Goal: Communication & Community: Answer question/provide support

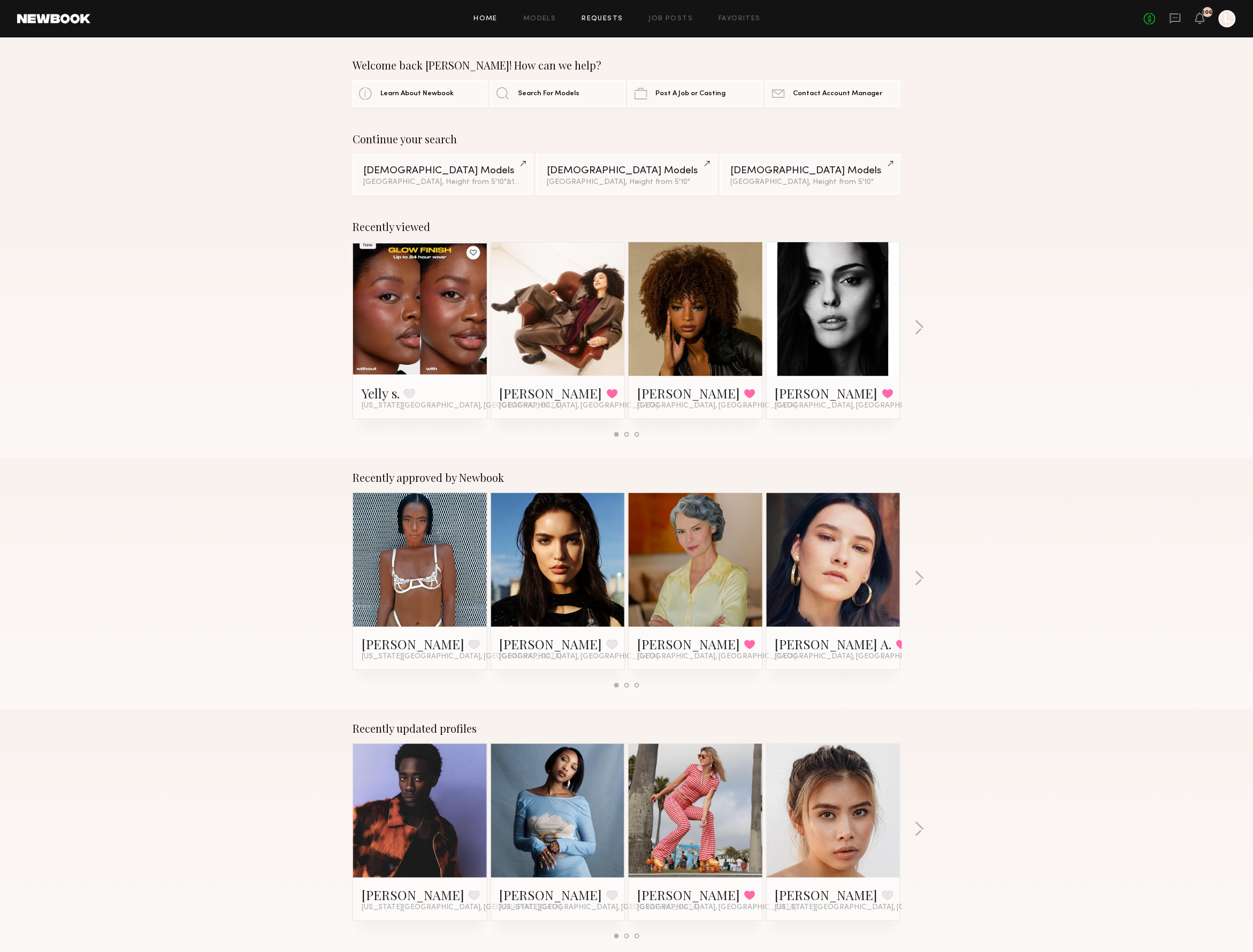
click at [589, 17] on link "Requests" at bounding box center [603, 19] width 41 height 7
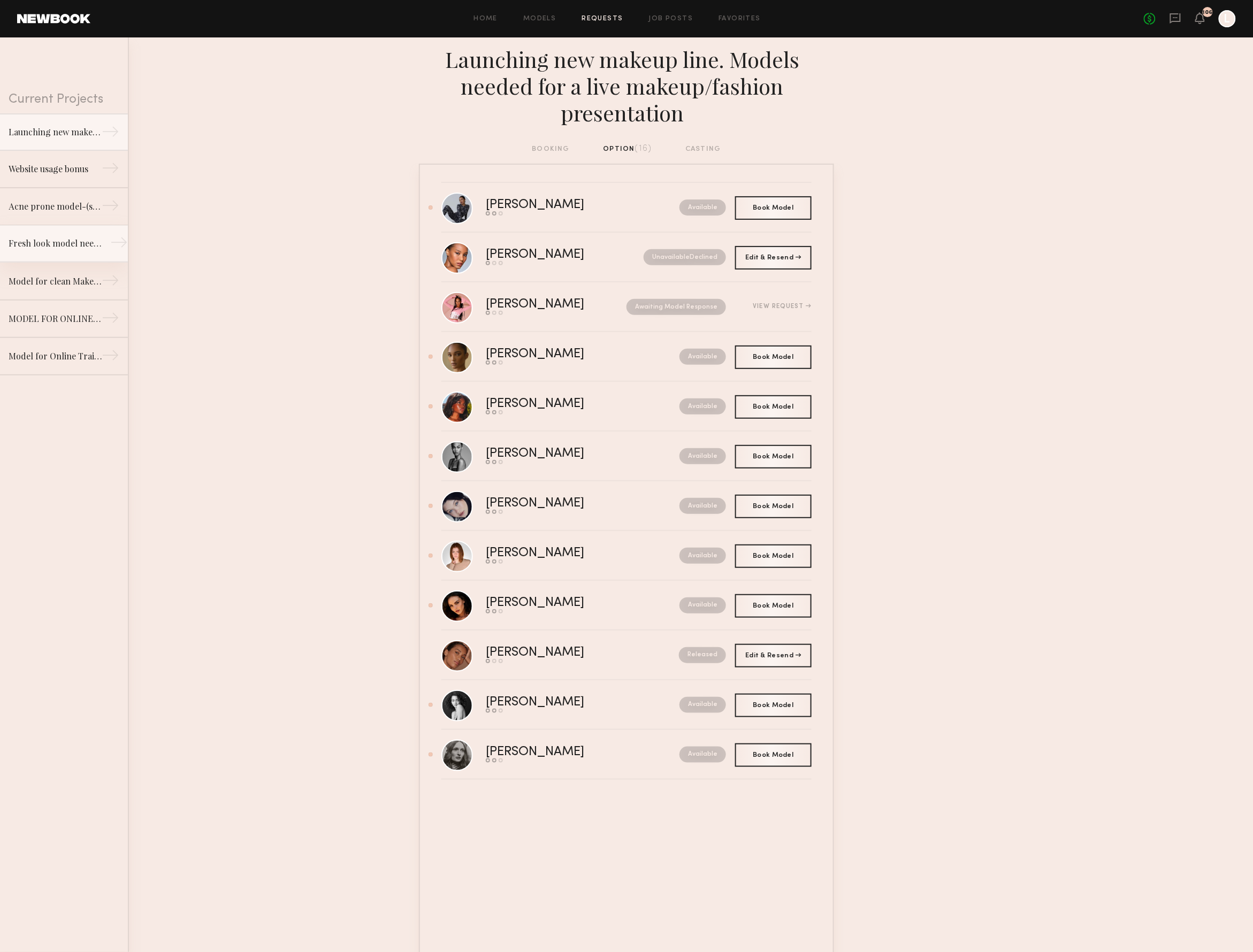
click at [75, 243] on div "Fresh look model needed for Clean Makeup/Skincare Brand. Usage: Online training…" at bounding box center [55, 243] width 93 height 13
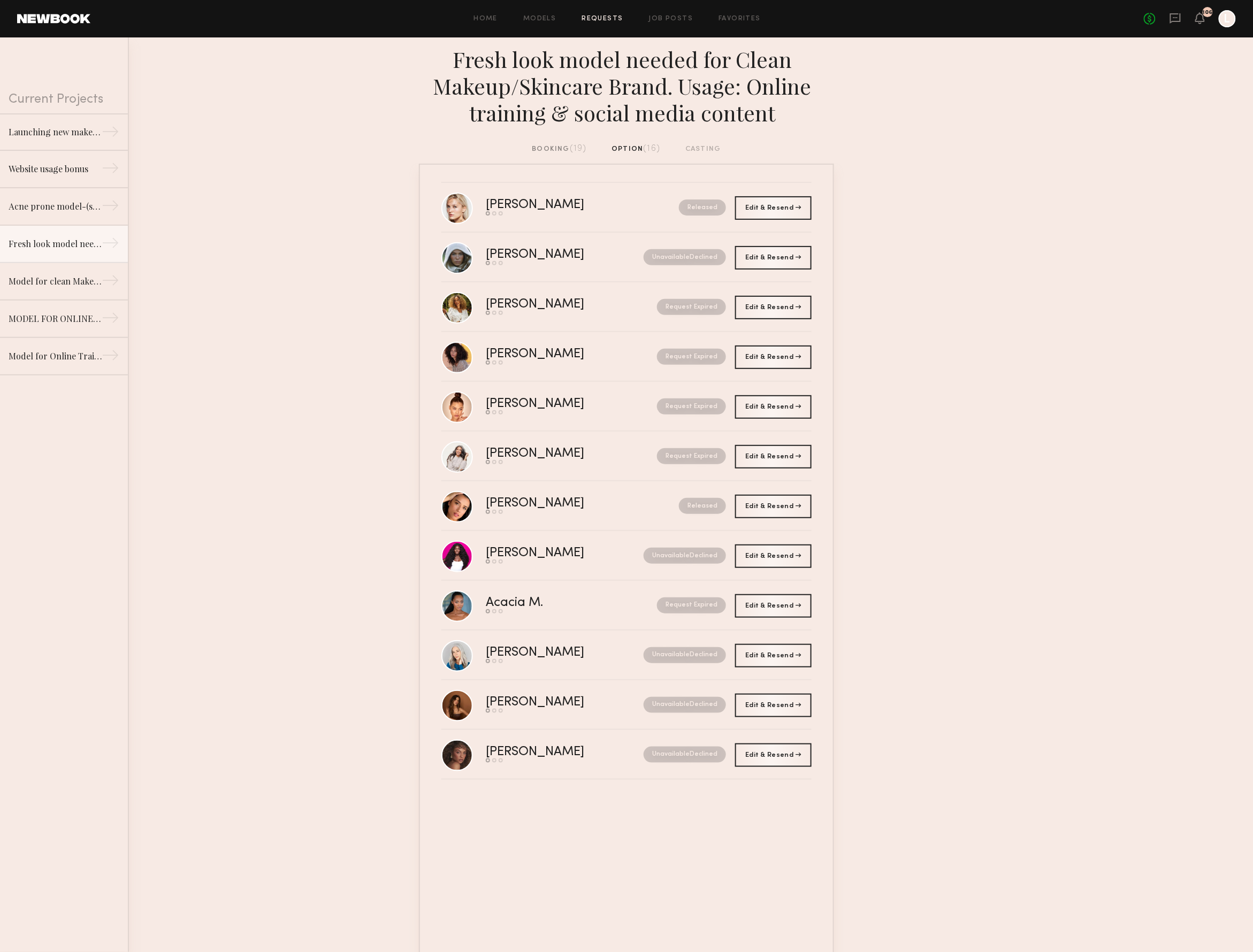
click at [555, 144] on div "booking (19)" at bounding box center [559, 149] width 55 height 12
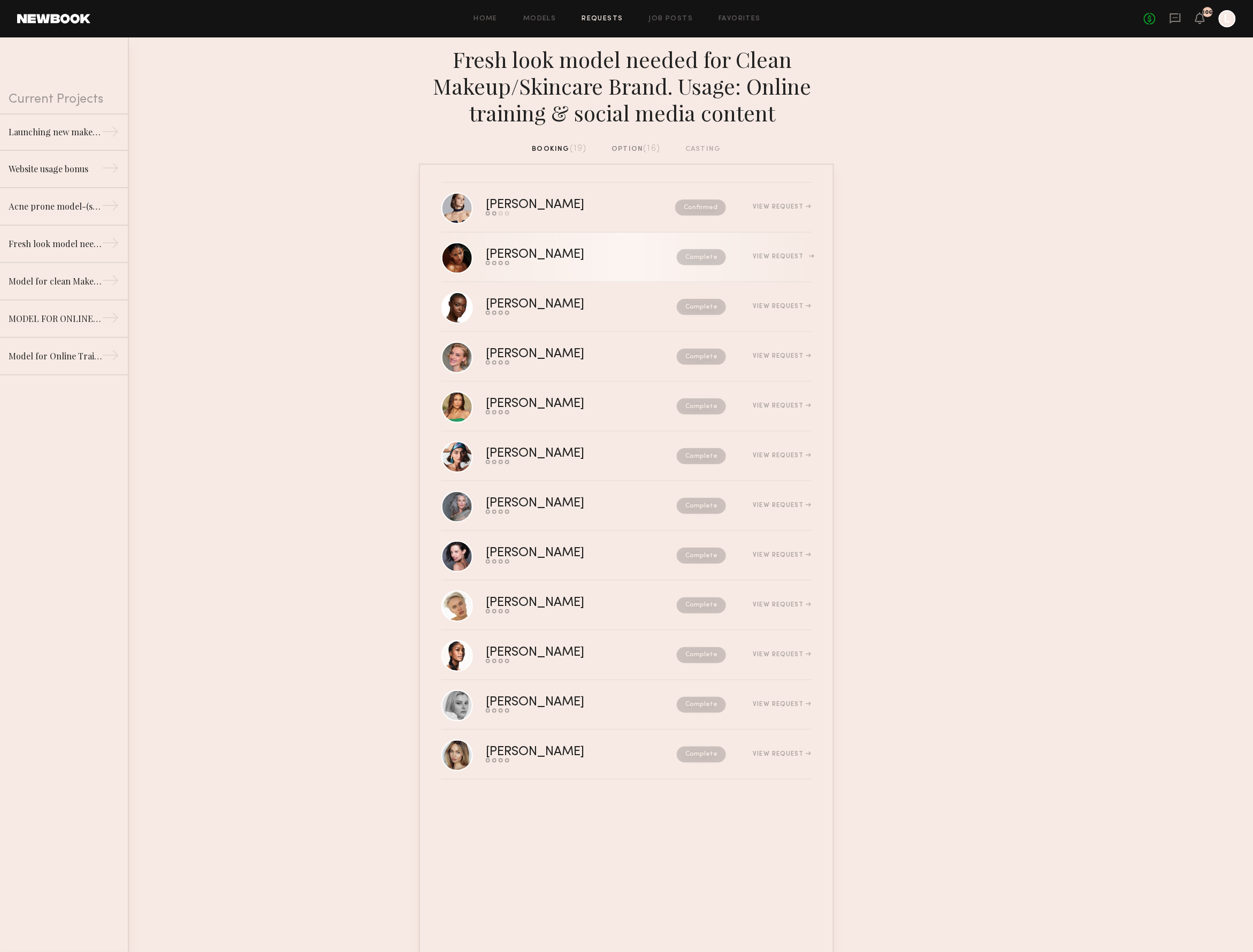
click at [752, 258] on div "View Request" at bounding box center [769, 257] width 85 height 8
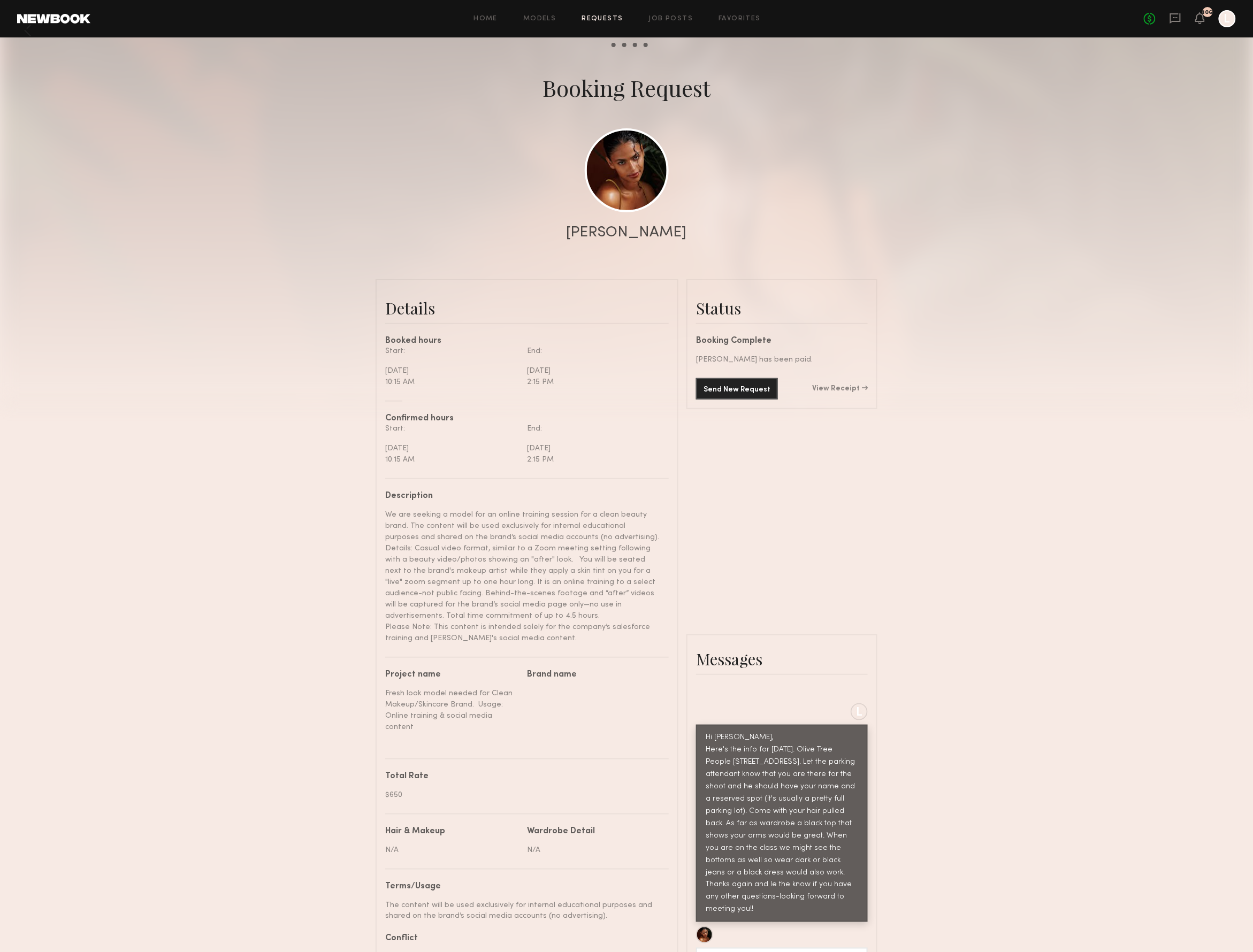
scroll to position [673, 0]
drag, startPoint x: 820, startPoint y: 678, endPoint x: 691, endPoint y: 533, distance: 194.1
click at [691, 702] on div "L Hi [PERSON_NAME], Here's the info for [DATE]. Olive Tree People [STREET_ADDRE…" at bounding box center [782, 812] width 189 height 219
copy div "Here's the info for [DATE]. Olive Tree People [STREET_ADDRESS]. Let the parking…"
click at [544, 16] on link "Models" at bounding box center [540, 19] width 32 height 7
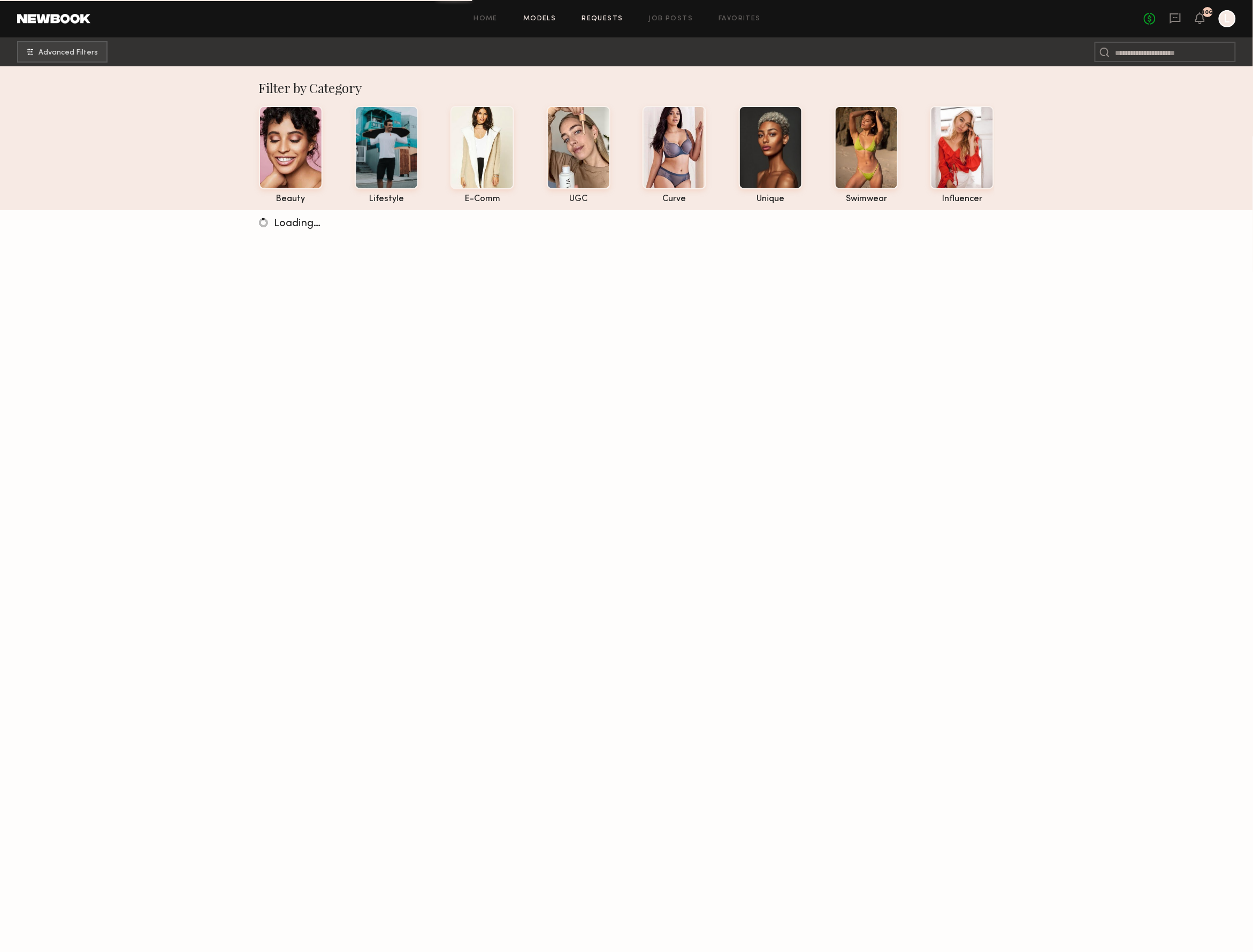
click at [596, 16] on link "Requests" at bounding box center [603, 19] width 41 height 7
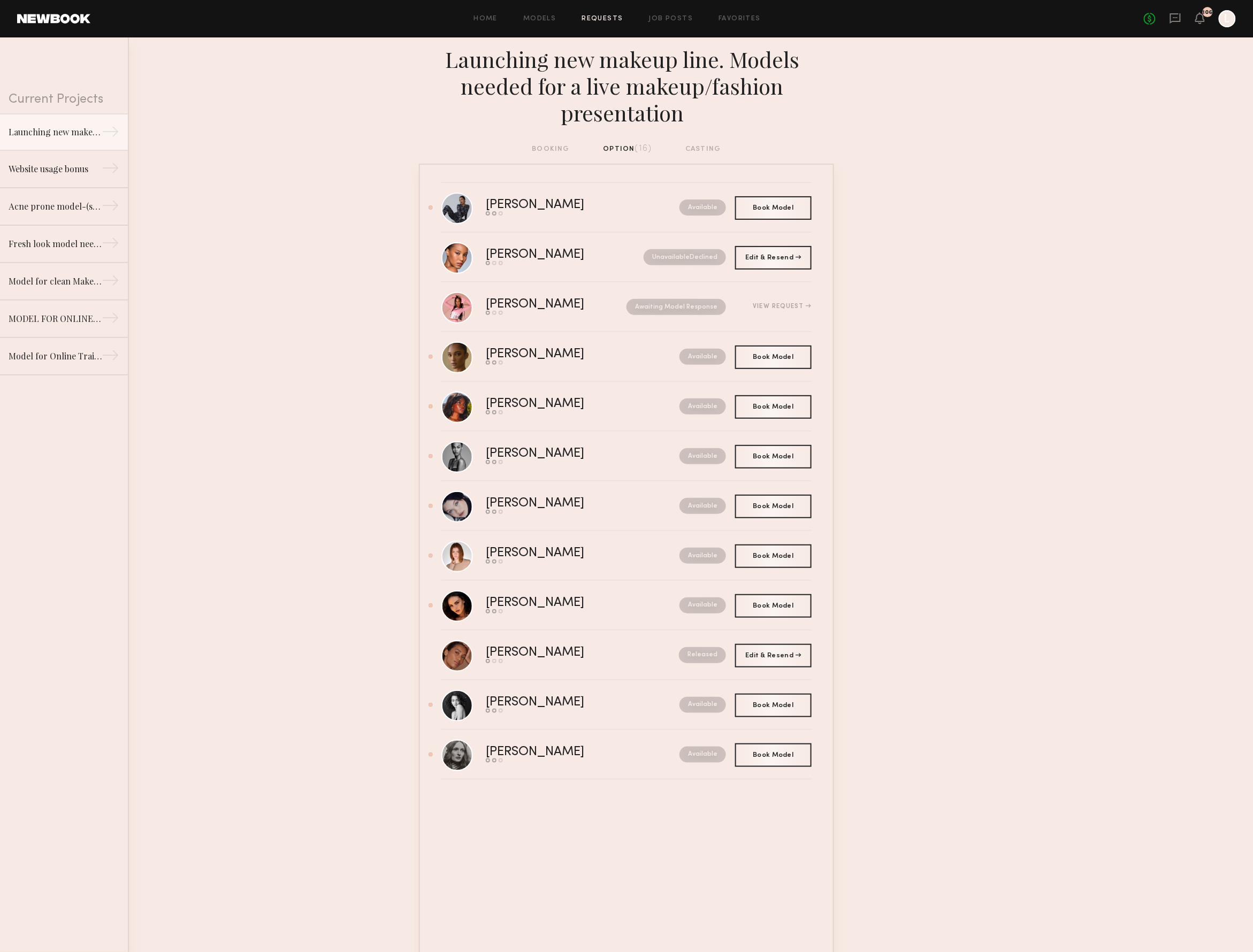
click at [550, 146] on div "booking option (16) casting" at bounding box center [627, 149] width 189 height 12
click at [549, 143] on div "booking option (16) casting" at bounding box center [627, 149] width 189 height 12
click at [549, 147] on div "booking option (16) casting" at bounding box center [627, 149] width 189 height 12
click at [549, 150] on div "booking option (16) casting" at bounding box center [627, 149] width 189 height 12
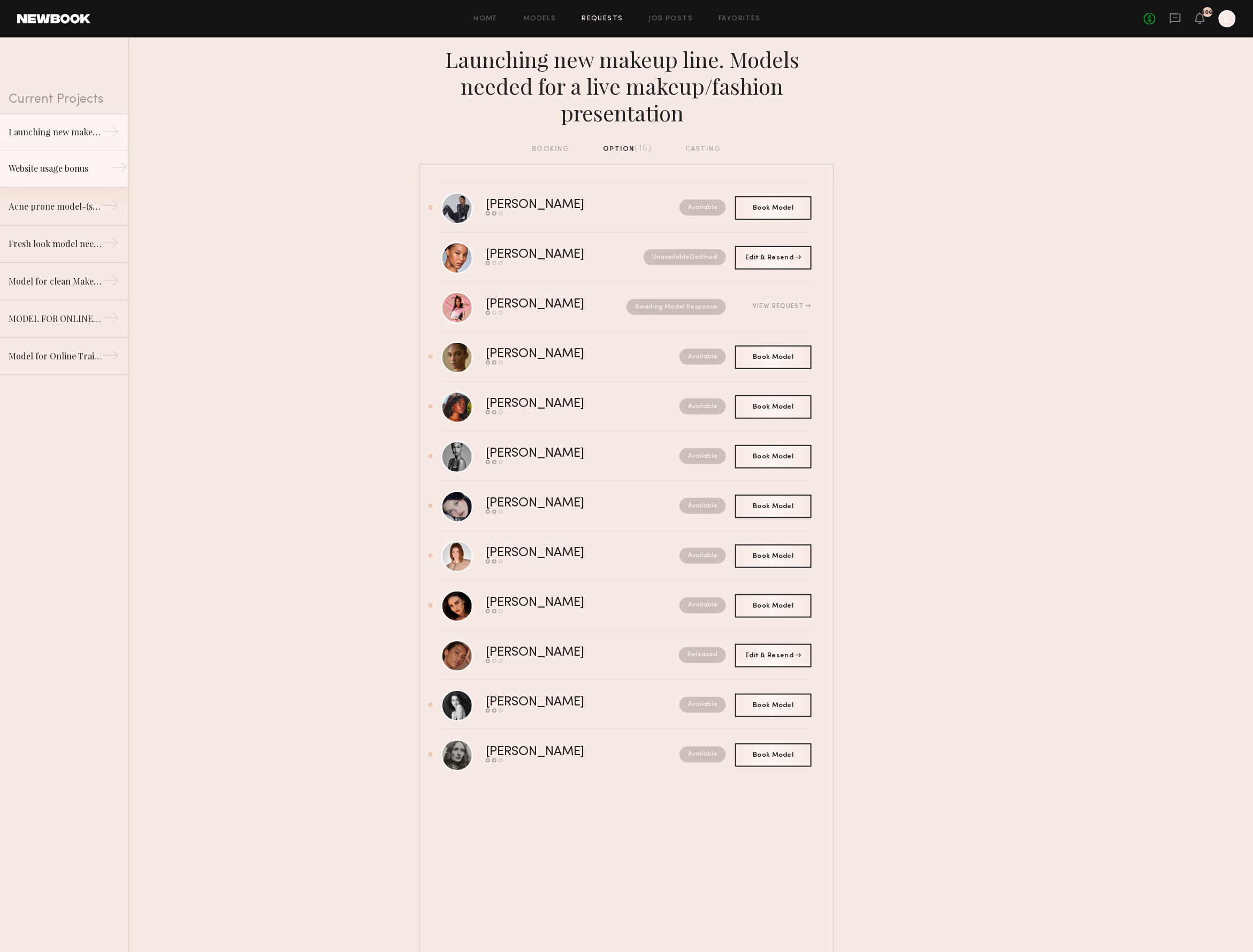
click at [52, 169] on div "Website usage bonus" at bounding box center [55, 168] width 93 height 13
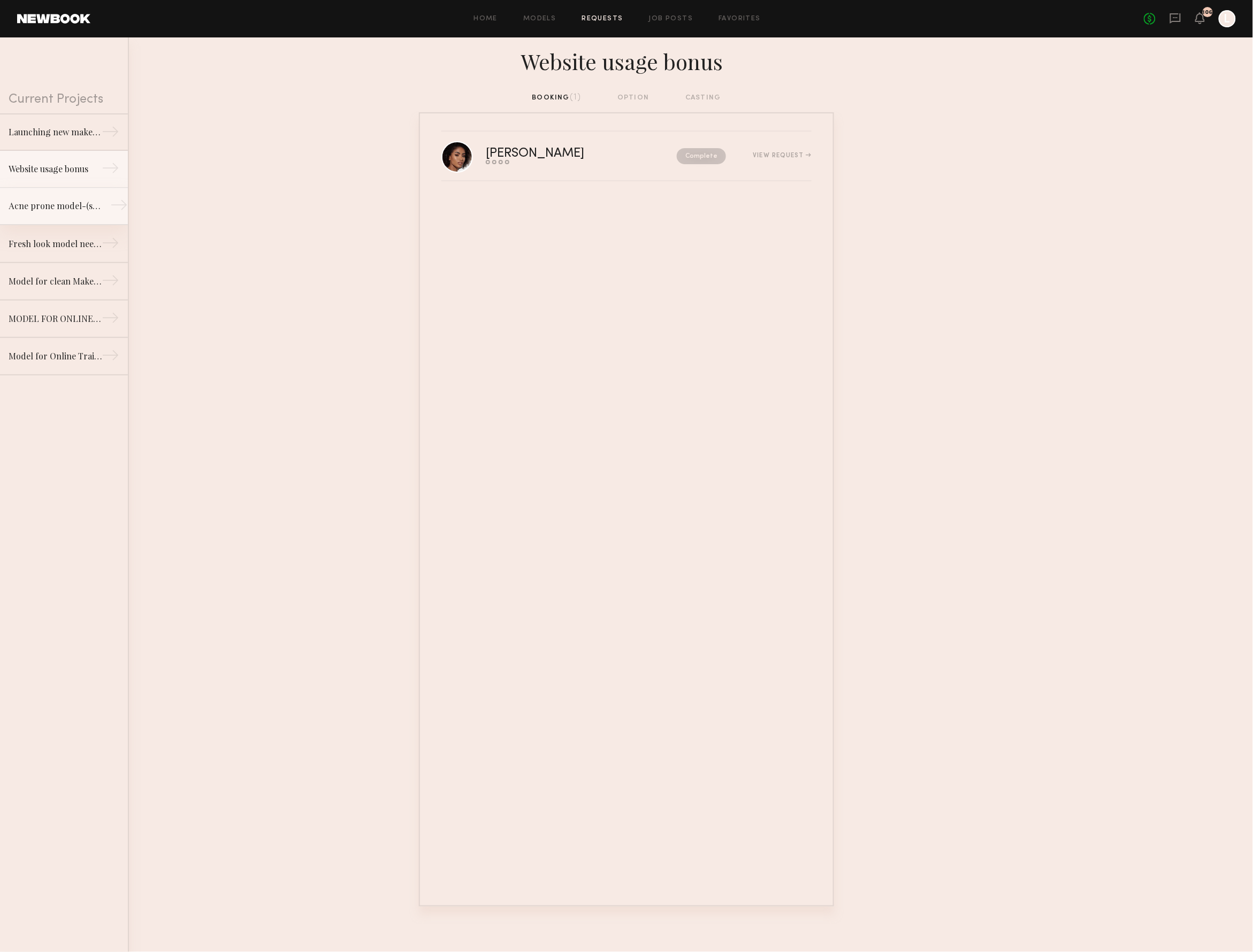
click at [66, 206] on div "Acne prone model-(slight acne or rosecea) for beauty job/clean beauty brand" at bounding box center [55, 206] width 93 height 13
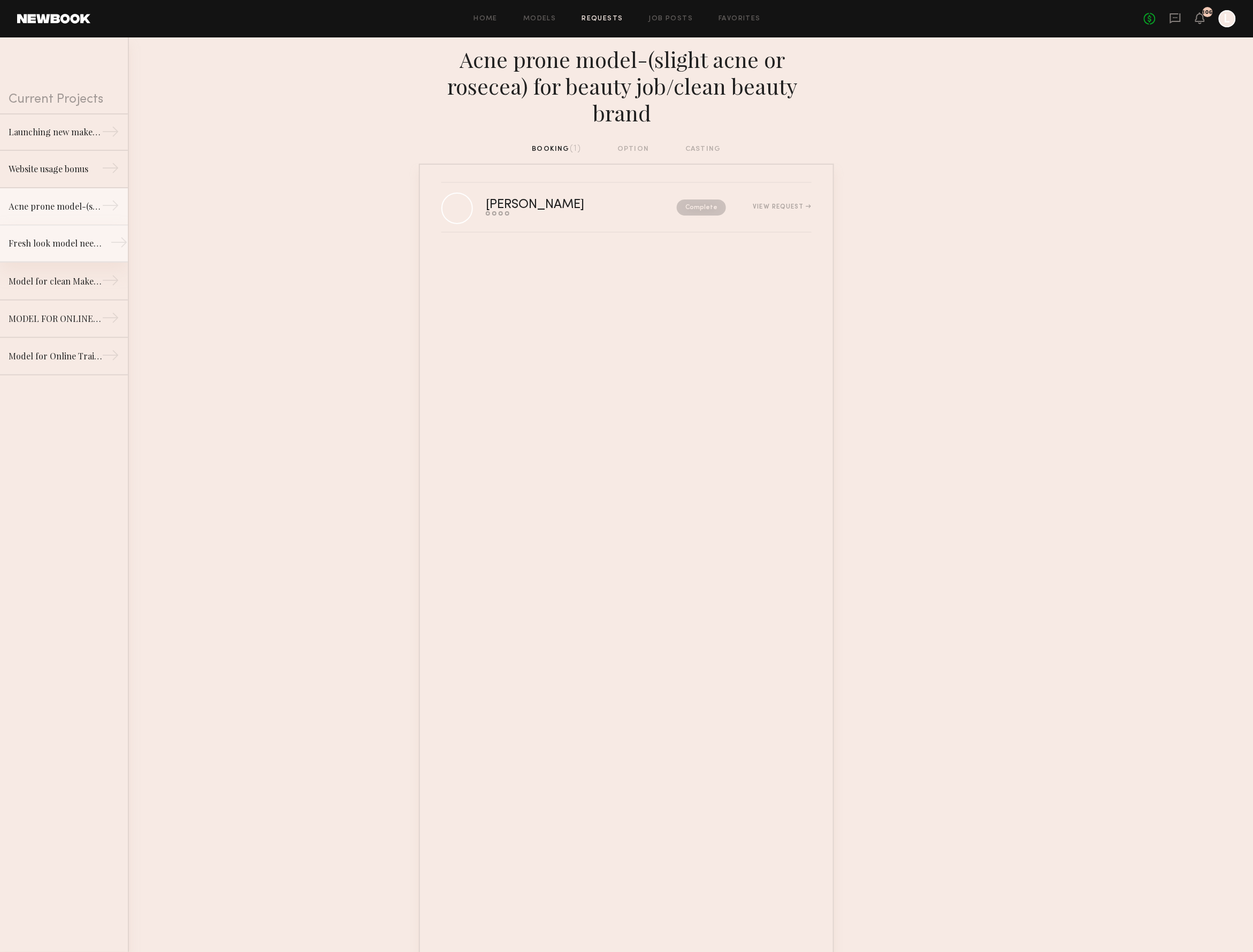
click at [75, 249] on div "Fresh look model needed for Clean Makeup/Skincare Brand. Usage: Online training…" at bounding box center [55, 243] width 93 height 13
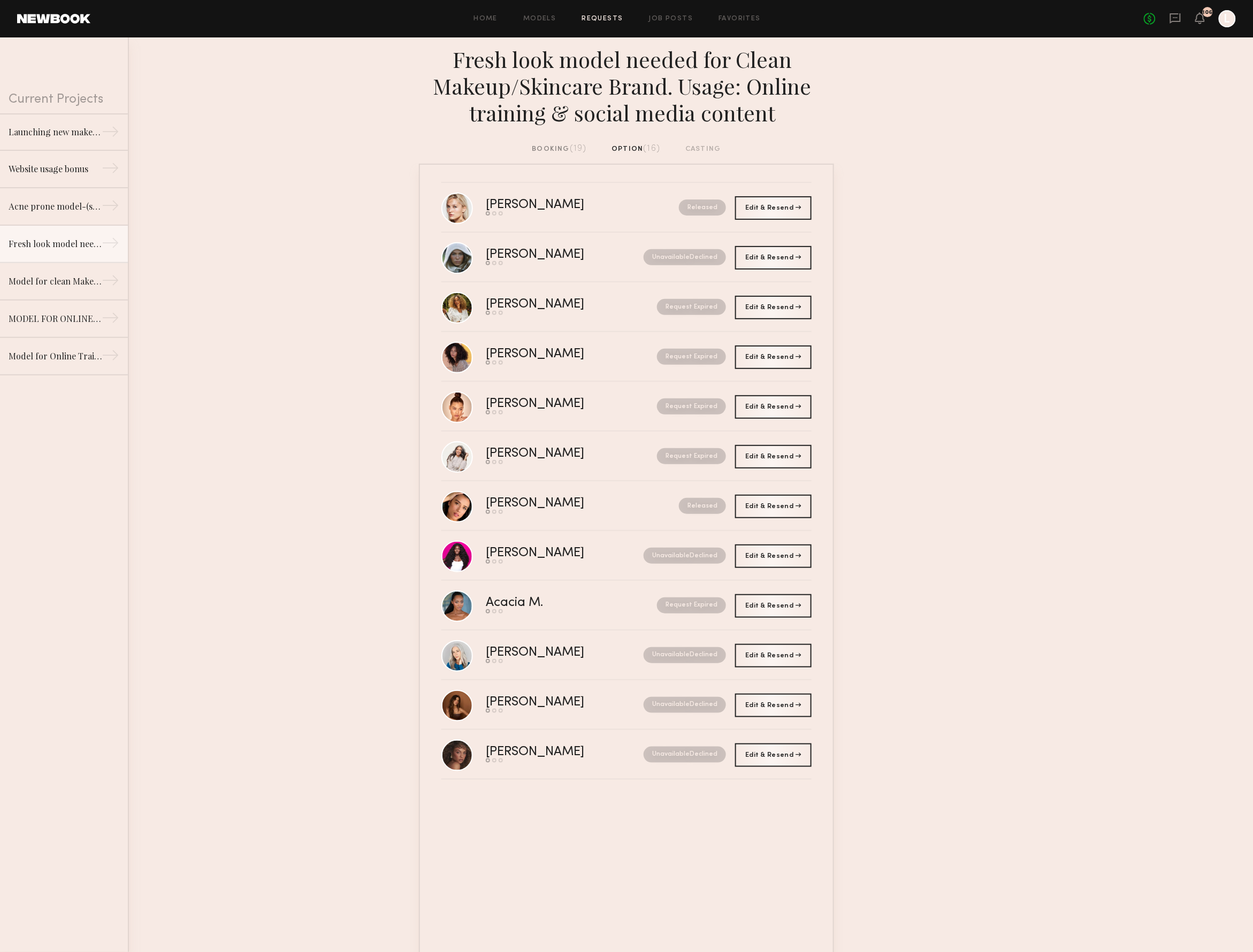
click at [565, 146] on div "booking (19)" at bounding box center [559, 149] width 55 height 12
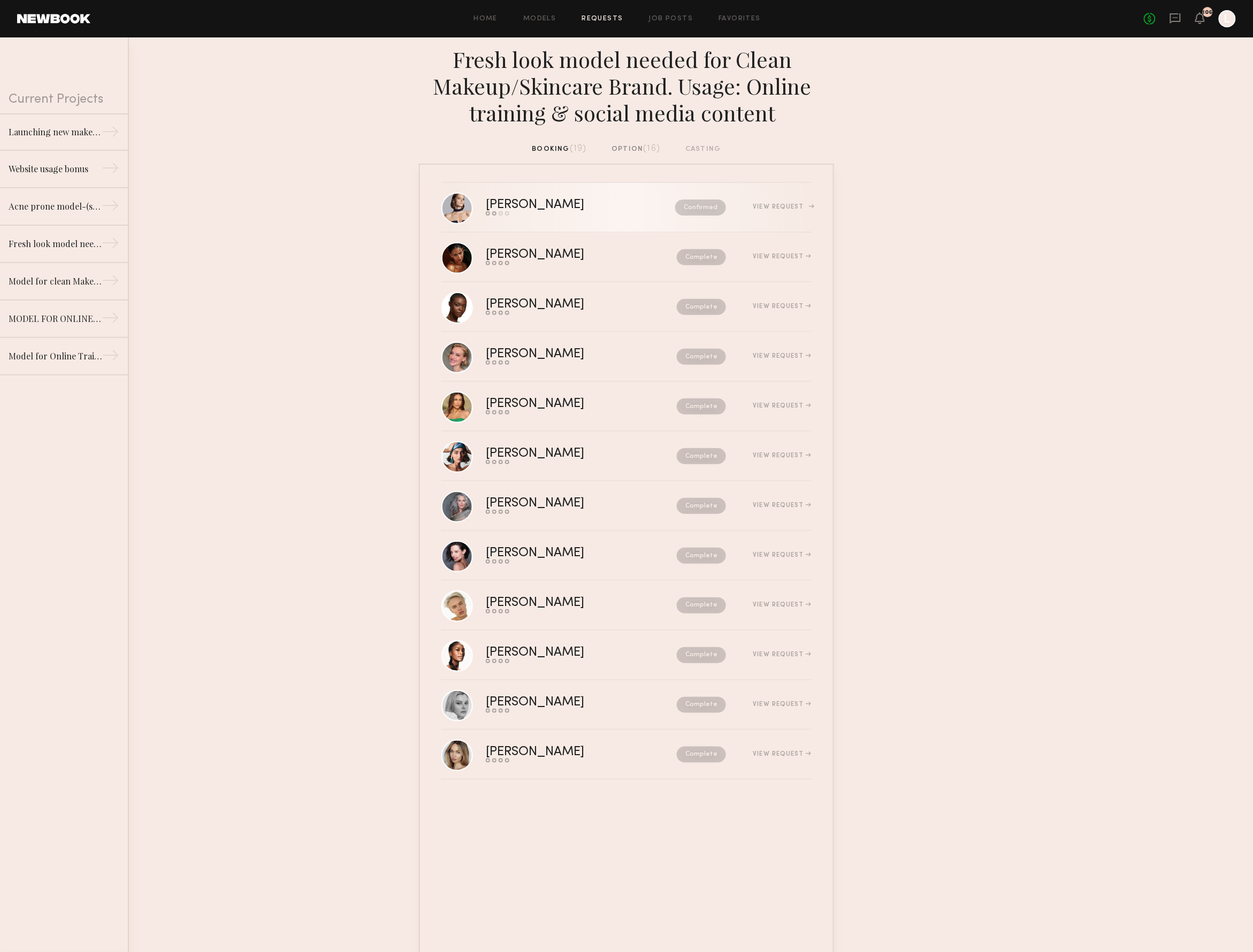
click at [630, 207] on div "Confirmed" at bounding box center [678, 207] width 96 height 16
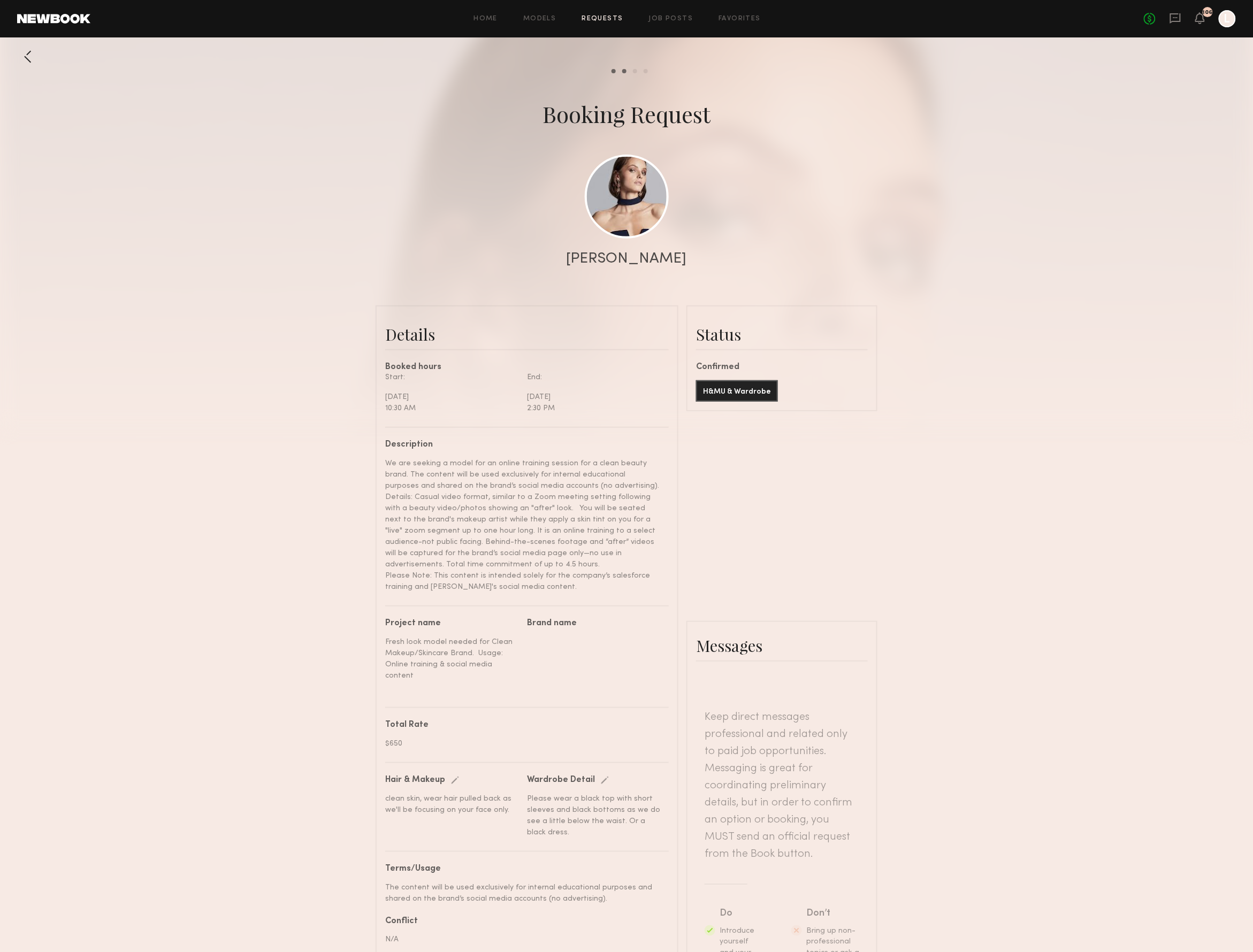
scroll to position [861, 0]
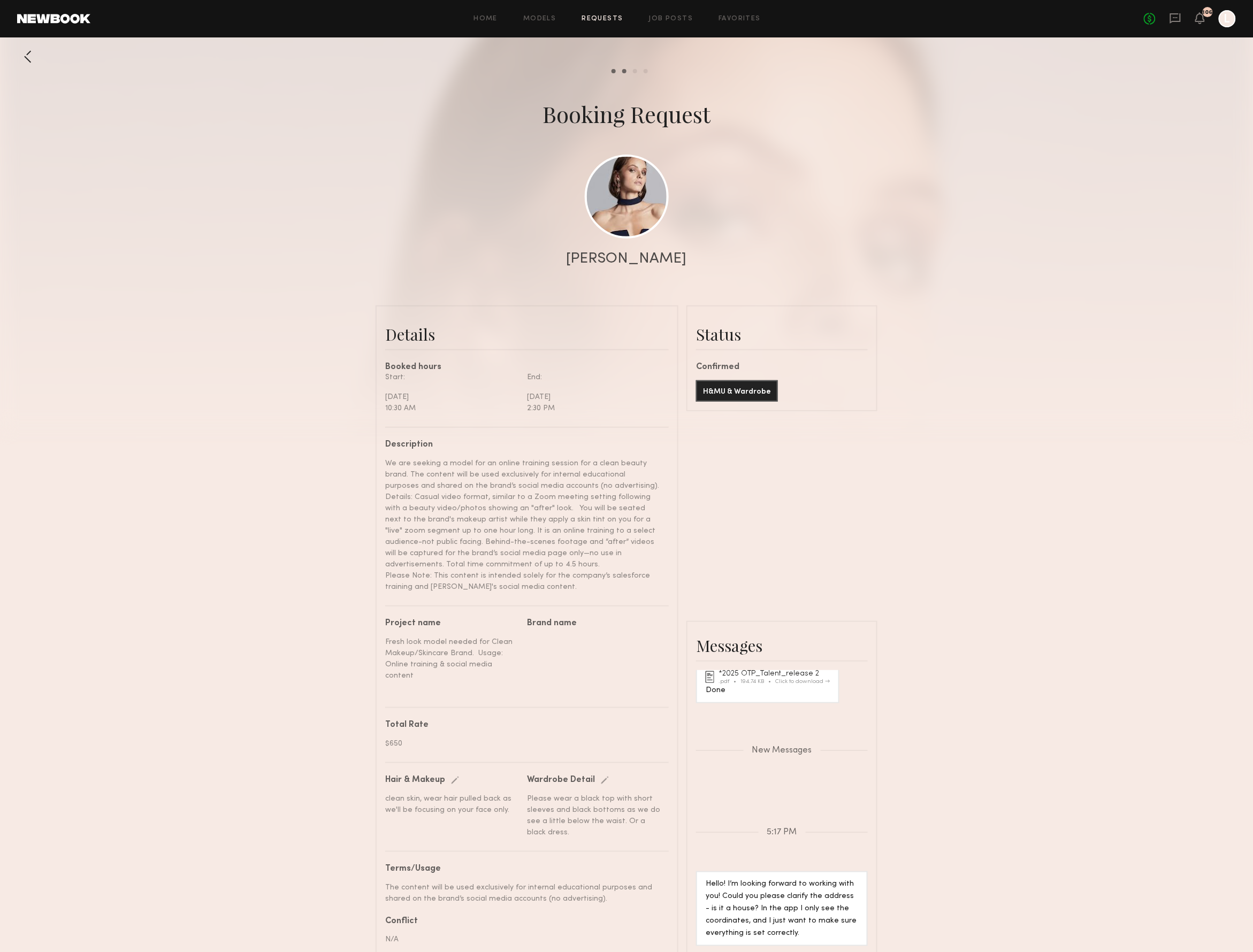
paste textarea "**********"
drag, startPoint x: 737, startPoint y: 740, endPoint x: 711, endPoint y: 738, distance: 26.1
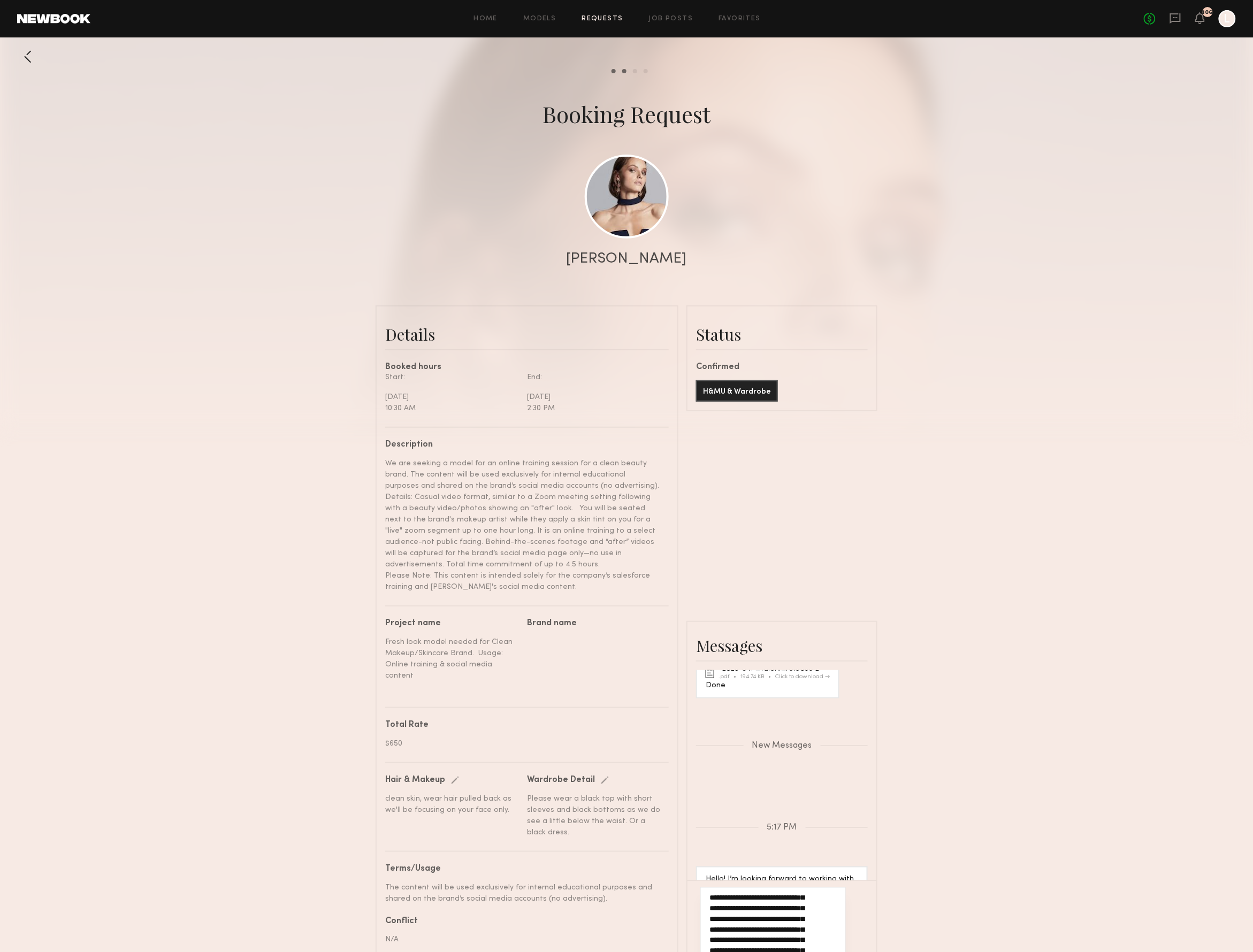
click at [711, 895] on textarea "**********" at bounding box center [759, 938] width 100 height 85
drag, startPoint x: 782, startPoint y: 729, endPoint x: 707, endPoint y: 728, distance: 75.0
click at [707, 888] on div "**********" at bounding box center [773, 938] width 146 height 100
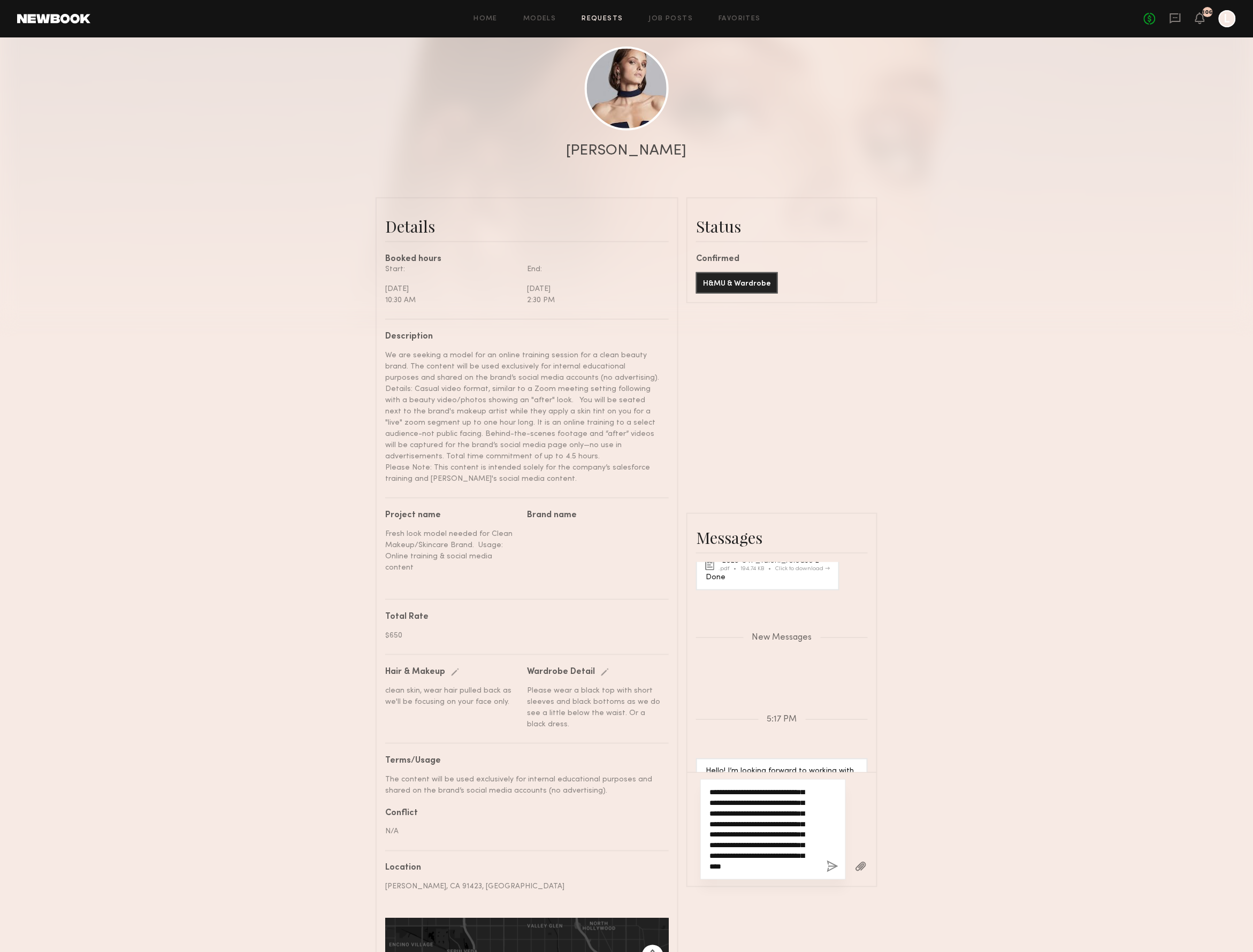
scroll to position [109, 0]
type textarea "**********"
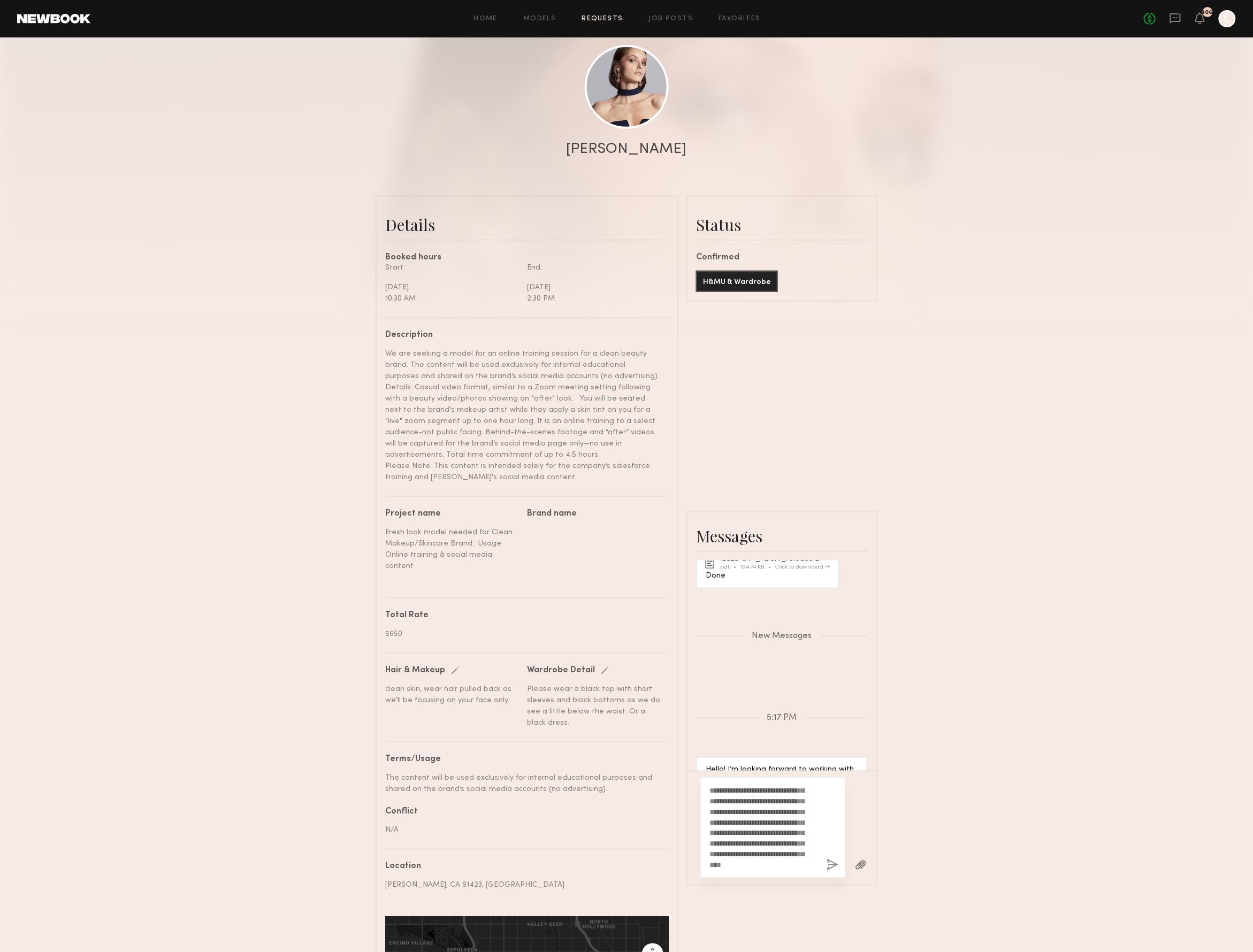
click at [827, 859] on button "button" at bounding box center [833, 866] width 12 height 13
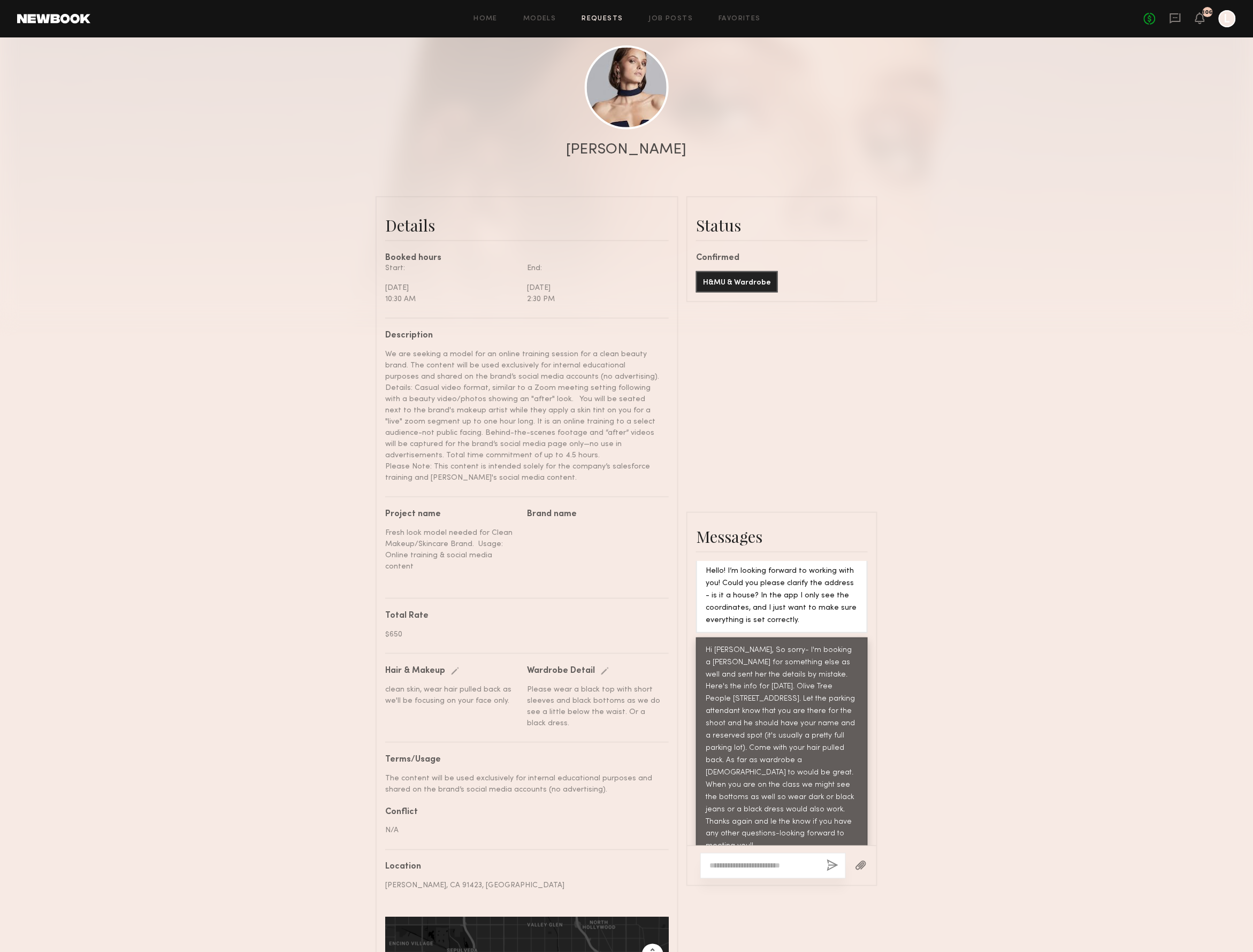
click at [763, 861] on textarea at bounding box center [759, 866] width 100 height 11
type textarea "*"
type textarea "**********"
click at [827, 859] on button "button" at bounding box center [833, 866] width 12 height 13
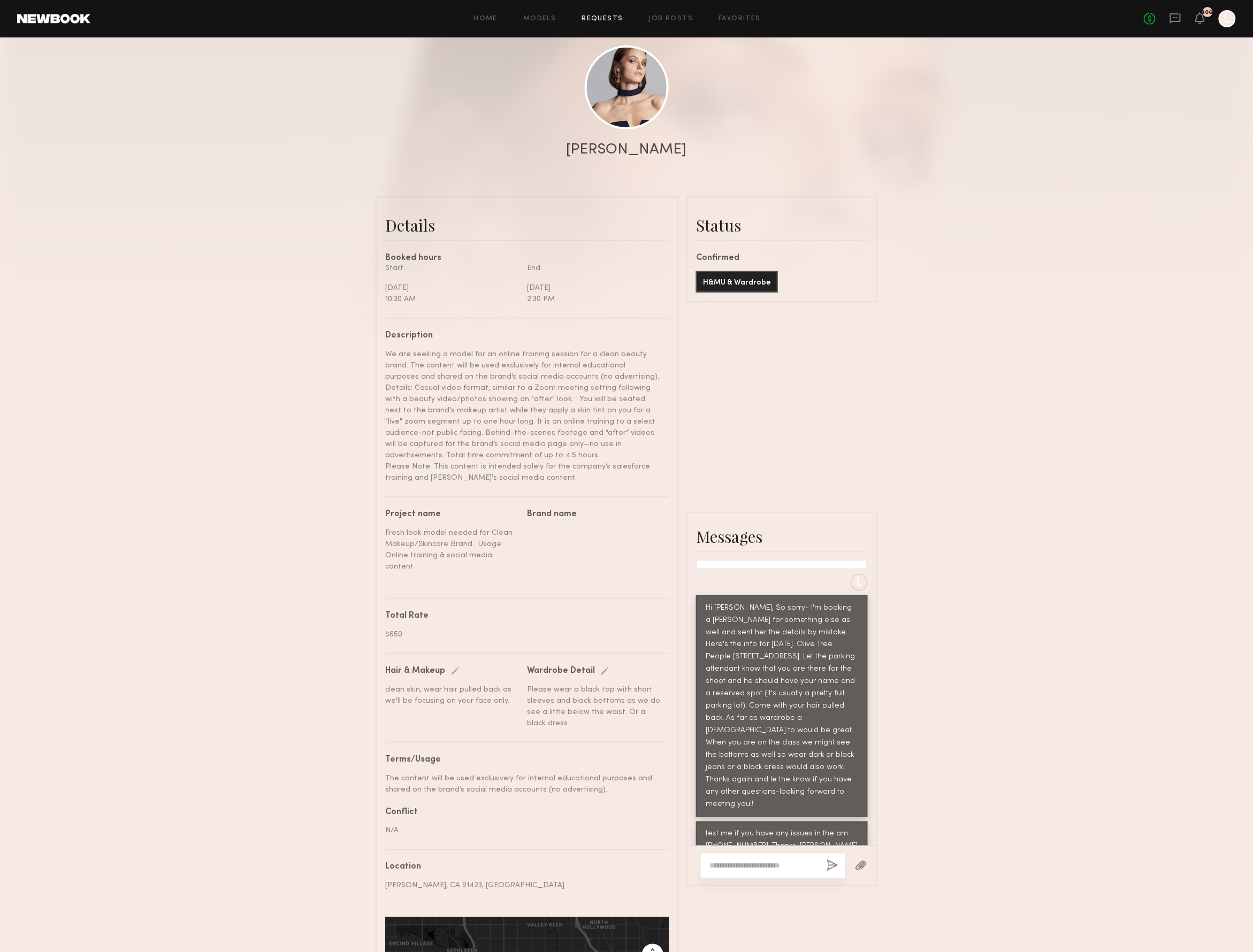
scroll to position [1202, 0]
